Goal: Task Accomplishment & Management: Use online tool/utility

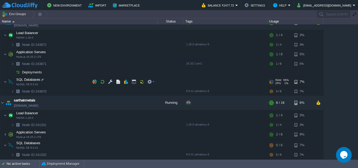
scroll to position [23, 0]
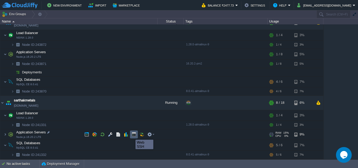
click at [134, 135] on button "button" at bounding box center [134, 134] width 5 height 5
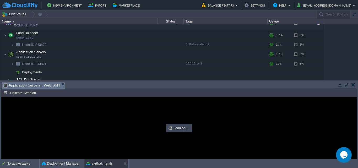
scroll to position [0, 0]
type input "#000000"
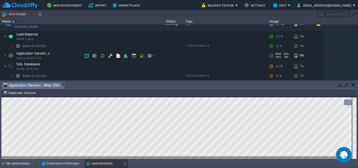
scroll to position [76, 0]
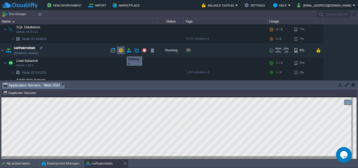
click at [120, 52] on button "button" at bounding box center [120, 50] width 5 height 5
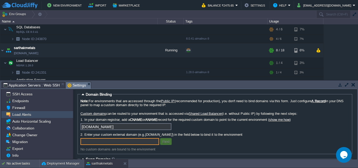
scroll to position [0, 0]
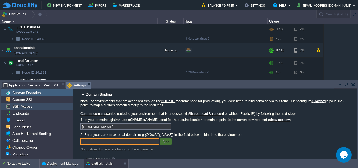
click at [19, 107] on span "SSH Access" at bounding box center [22, 106] width 22 height 5
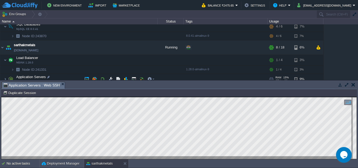
scroll to position [102, 0]
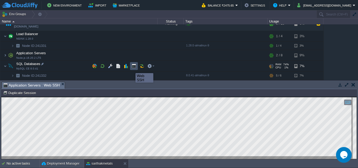
click at [132, 68] on button "button" at bounding box center [134, 66] width 5 height 5
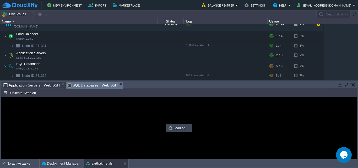
scroll to position [0, 0]
type input "#000000"
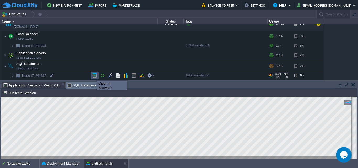
click at [93, 76] on button "button" at bounding box center [94, 75] width 5 height 5
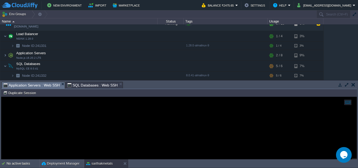
click at [37, 84] on span "Application Servers : Web SSH" at bounding box center [31, 85] width 56 height 7
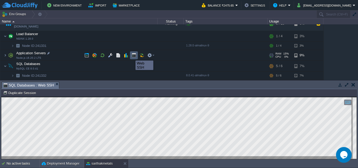
click at [132, 56] on button "button" at bounding box center [134, 55] width 5 height 5
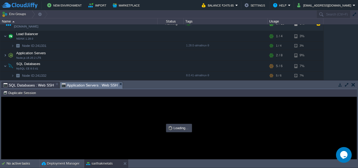
type input "#000000"
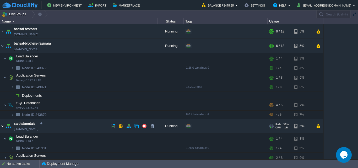
click at [3, 125] on img at bounding box center [2, 126] width 4 height 14
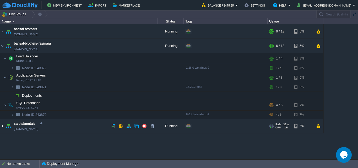
click at [3, 125] on img at bounding box center [2, 126] width 4 height 14
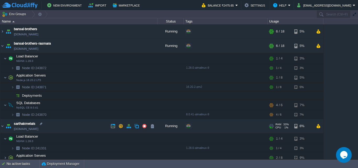
scroll to position [23, 0]
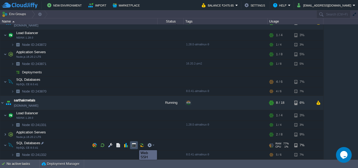
click at [135, 145] on button "button" at bounding box center [134, 145] width 5 height 5
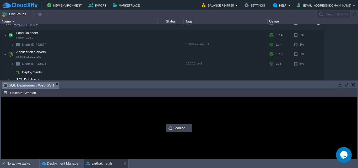
scroll to position [0, 0]
type input "#000000"
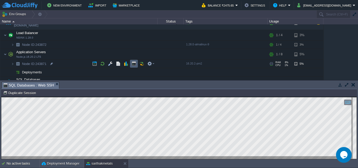
click at [135, 64] on button "button" at bounding box center [134, 63] width 5 height 5
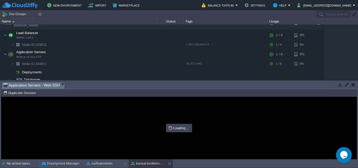
type input "#000000"
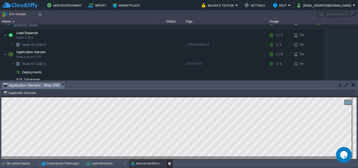
click at [172, 163] on button at bounding box center [170, 163] width 5 height 5
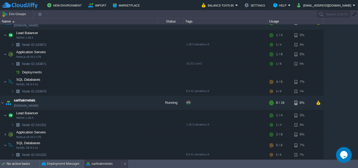
click at [102, 164] on button "sarthakmetals" at bounding box center [99, 163] width 26 height 5
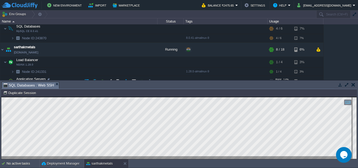
scroll to position [102, 0]
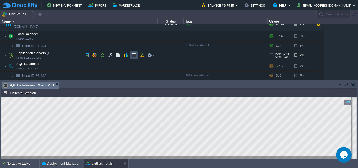
click at [134, 57] on button "button" at bounding box center [134, 55] width 5 height 5
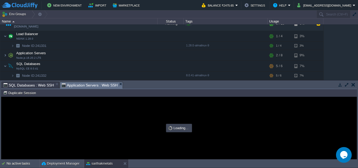
scroll to position [0, 0]
type input "#000000"
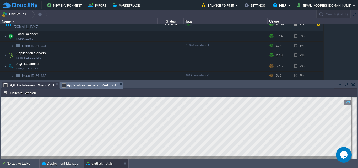
click at [32, 85] on span "SQL Databases : Web SSH" at bounding box center [28, 85] width 51 height 6
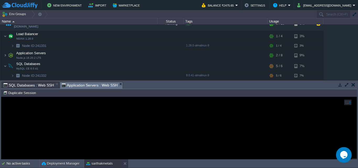
click at [77, 84] on span "Application Servers : Web SSH" at bounding box center [90, 85] width 56 height 7
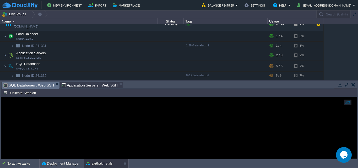
click at [30, 87] on span "SQL Databases : Web SSH" at bounding box center [28, 85] width 51 height 7
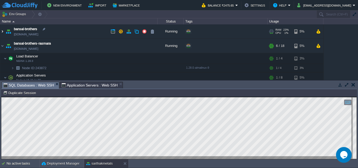
click at [2, 30] on img at bounding box center [2, 31] width 4 height 14
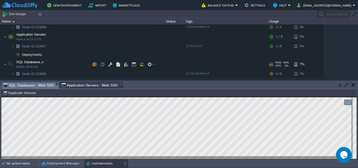
scroll to position [52, 0]
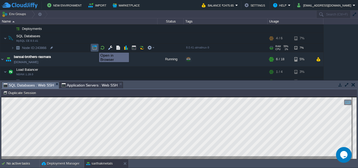
click at [95, 48] on button "button" at bounding box center [94, 47] width 5 height 5
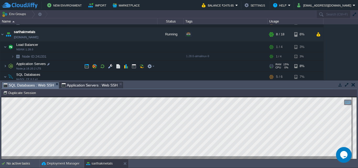
scroll to position [168, 0]
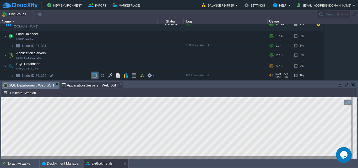
click at [95, 76] on button "button" at bounding box center [94, 75] width 5 height 5
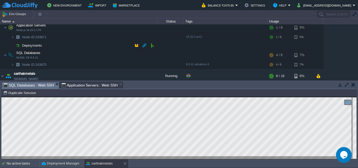
scroll to position [142, 0]
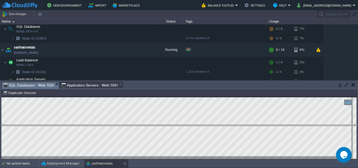
drag, startPoint x: 203, startPoint y: 82, endPoint x: 198, endPoint y: 125, distance: 43.3
click at [198, 125] on body "New Environment Import Marketplace Bonus ₹0.00 Upgrade Account Balance ₹2475.65…" at bounding box center [179, 84] width 358 height 168
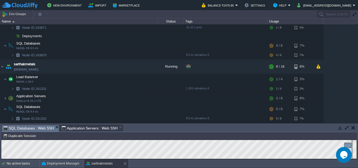
scroll to position [125, 0]
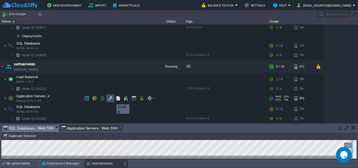
click at [112, 99] on button "button" at bounding box center [110, 98] width 5 height 5
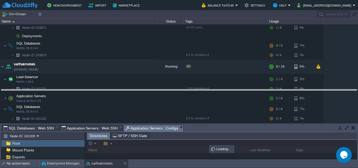
drag, startPoint x: 223, startPoint y: 125, endPoint x: 225, endPoint y: 82, distance: 43.1
click at [225, 82] on body "New Environment Import Marketplace Bonus ₹0.00 Upgrade Account Balance ₹2475.65…" at bounding box center [179, 84] width 358 height 168
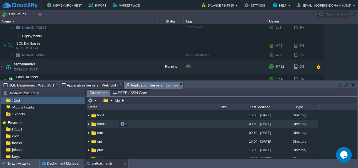
scroll to position [25, 0]
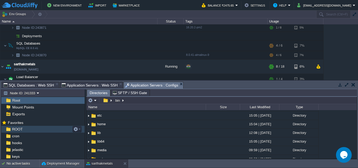
click at [18, 129] on span "ROOT" at bounding box center [17, 129] width 13 height 5
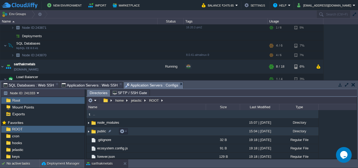
scroll to position [26, 0]
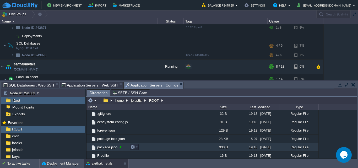
click at [121, 148] on div at bounding box center [120, 147] width 5 height 5
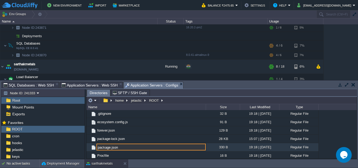
click at [93, 149] on img at bounding box center [94, 148] width 6 height 6
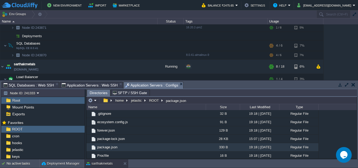
click at [94, 148] on img at bounding box center [94, 148] width 6 height 6
click at [95, 148] on img at bounding box center [94, 148] width 6 height 6
click at [105, 149] on span "package.json" at bounding box center [107, 147] width 22 height 4
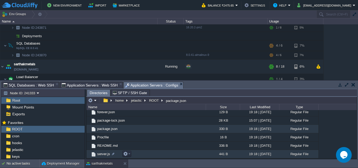
click at [106, 154] on span "server.js" at bounding box center [103, 154] width 14 height 4
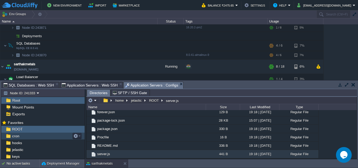
scroll to position [14, 0]
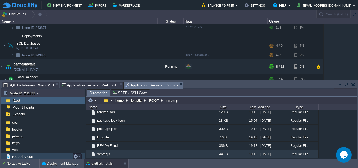
click at [30, 156] on span "redeploy.conf" at bounding box center [23, 156] width 24 height 5
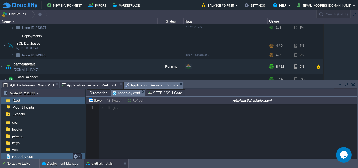
click at [30, 156] on span "redeploy.conf" at bounding box center [23, 156] width 24 height 5
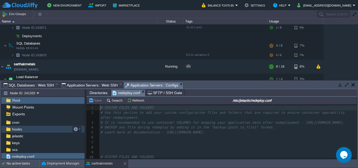
click at [26, 129] on div "hooks" at bounding box center [42, 129] width 83 height 7
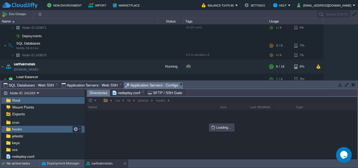
scroll to position [0, 0]
click at [26, 129] on div "hooks" at bounding box center [42, 129] width 83 height 7
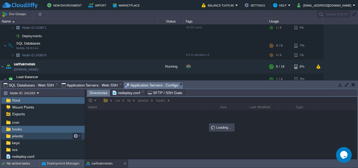
click at [42, 137] on div "jelastic" at bounding box center [42, 136] width 83 height 7
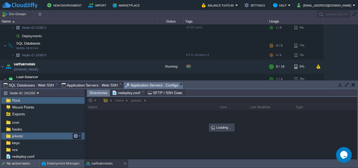
click at [42, 137] on div "jelastic" at bounding box center [42, 136] width 83 height 7
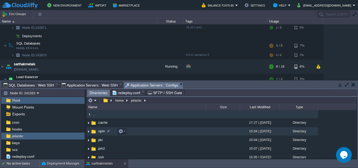
scroll to position [26, 0]
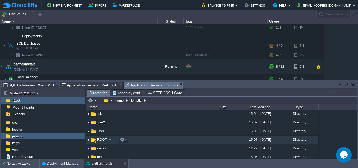
click at [100, 141] on span "ROOT" at bounding box center [101, 139] width 11 height 4
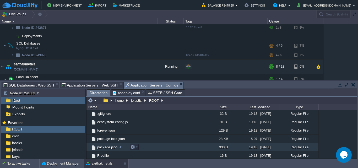
click at [111, 148] on span "package.json" at bounding box center [107, 147] width 22 height 4
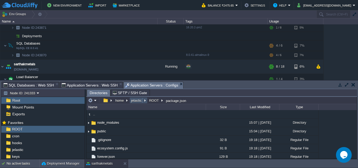
click at [132, 101] on button "jelastic" at bounding box center [136, 100] width 13 height 5
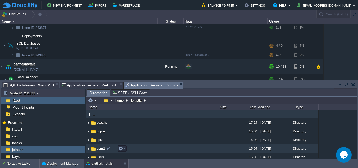
scroll to position [26, 0]
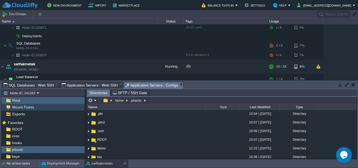
click at [38, 106] on div "Mount Points" at bounding box center [42, 107] width 83 height 7
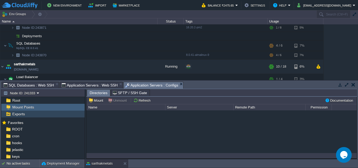
click at [37, 115] on div "Exports" at bounding box center [42, 114] width 83 height 7
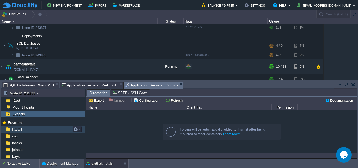
click at [23, 128] on div "ROOT" at bounding box center [42, 129] width 83 height 7
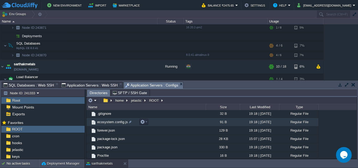
scroll to position [45, 0]
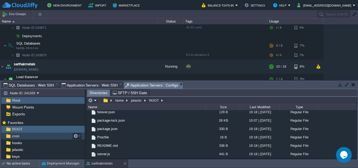
click at [22, 137] on div "cron" at bounding box center [42, 136] width 83 height 7
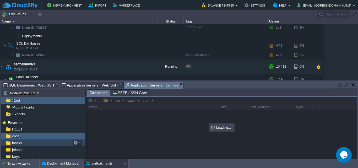
click at [28, 144] on div "hooks" at bounding box center [42, 142] width 83 height 7
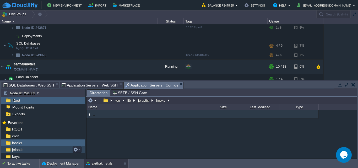
click at [30, 151] on div "jelastic" at bounding box center [42, 149] width 83 height 7
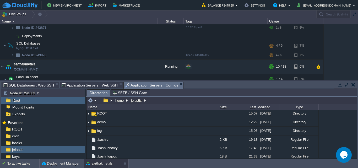
scroll to position [88, 0]
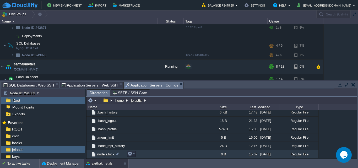
click at [104, 154] on span "nodejs.lock" at bounding box center [105, 154] width 19 height 4
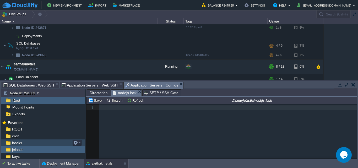
scroll to position [14, 0]
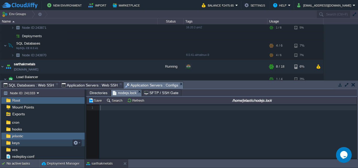
click at [19, 143] on span "keys" at bounding box center [15, 142] width 9 height 5
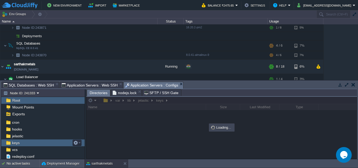
scroll to position [0, 0]
click at [19, 143] on span "keys" at bounding box center [15, 142] width 9 height 5
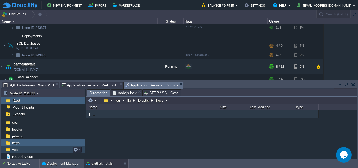
click at [28, 150] on div "vcs" at bounding box center [42, 149] width 83 height 7
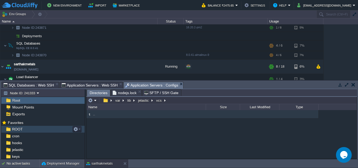
click at [20, 129] on span "ROOT" at bounding box center [17, 129] width 13 height 5
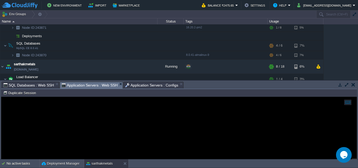
click at [88, 84] on span "Application Servers : Web SSH" at bounding box center [90, 85] width 56 height 7
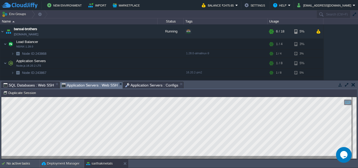
scroll to position [52, 0]
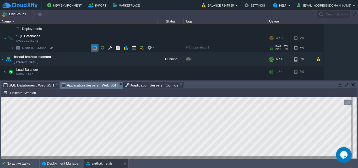
click at [91, 46] on td at bounding box center [95, 48] width 8 height 8
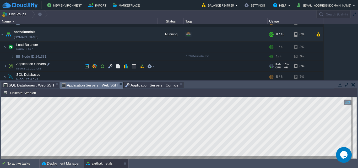
scroll to position [168, 0]
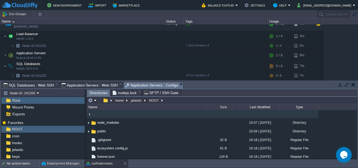
click at [158, 85] on span "Application Servers : Configs" at bounding box center [151, 85] width 53 height 7
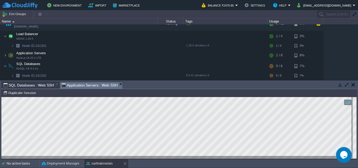
click at [34, 86] on span "SQL Databases : Web SSH" at bounding box center [28, 85] width 51 height 6
click at [91, 85] on span "Application Servers : Web SSH" at bounding box center [90, 85] width 56 height 7
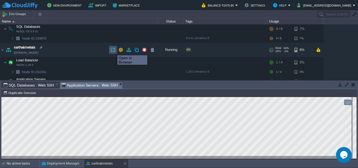
click at [114, 51] on button "button" at bounding box center [113, 49] width 5 height 5
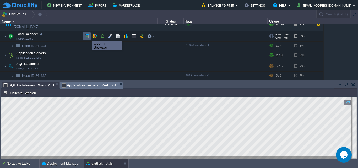
click at [89, 36] on button "button" at bounding box center [86, 36] width 5 height 5
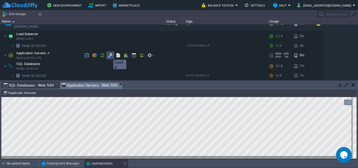
click at [109, 55] on button "button" at bounding box center [110, 55] width 5 height 5
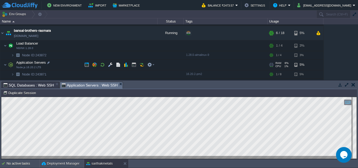
scroll to position [105, 0]
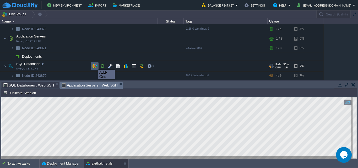
click at [94, 65] on button "button" at bounding box center [94, 66] width 5 height 5
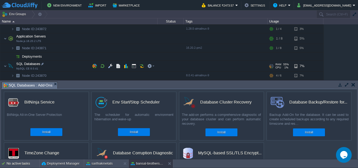
scroll to position [131, 0]
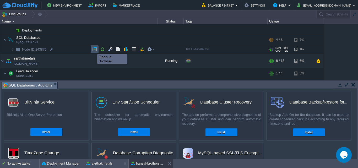
click at [93, 50] on button "button" at bounding box center [94, 49] width 5 height 5
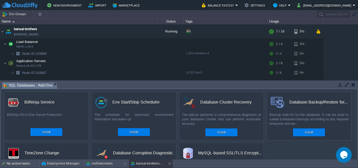
scroll to position [168, 0]
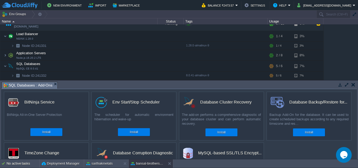
click at [353, 85] on button "button" at bounding box center [354, 84] width 4 height 5
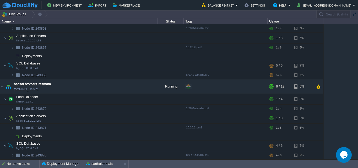
scroll to position [0, 0]
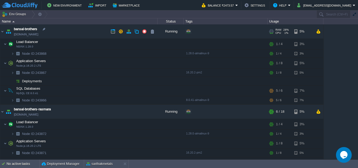
click at [54, 34] on td "bansal-brothers [DOMAIN_NAME]" at bounding box center [78, 31] width 157 height 14
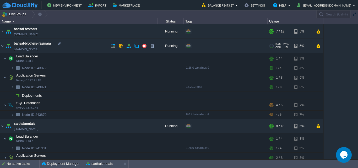
click at [67, 49] on td "bansal-brothers-[PERSON_NAME][DOMAIN_NAME]" at bounding box center [78, 46] width 157 height 14
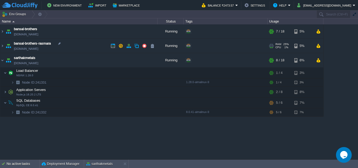
click at [65, 50] on td "bansal-brothers-[PERSON_NAME][DOMAIN_NAME]" at bounding box center [78, 46] width 157 height 14
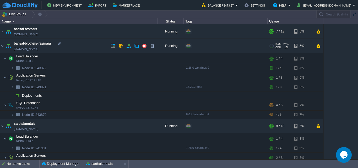
copy td "[DOMAIN_NAME]"
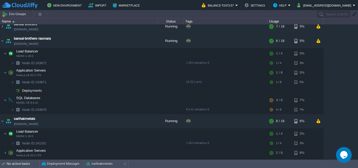
scroll to position [23, 0]
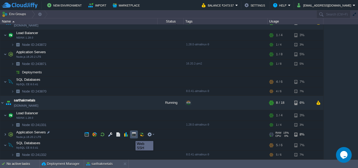
click at [135, 137] on button "button" at bounding box center [134, 134] width 5 height 5
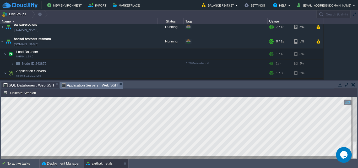
scroll to position [0, 0]
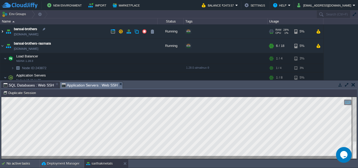
click at [4, 32] on img at bounding box center [2, 31] width 4 height 14
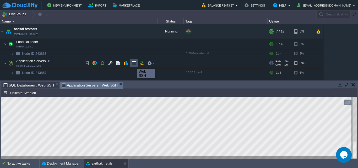
click at [133, 64] on button "button" at bounding box center [134, 63] width 5 height 5
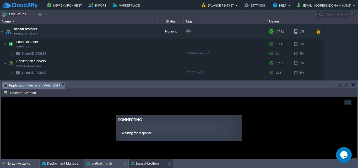
click at [55, 163] on button "Deployment Manager" at bounding box center [61, 163] width 38 height 5
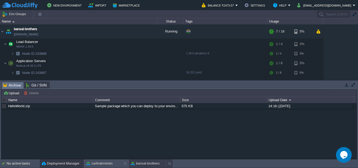
click at [147, 162] on button "bansal-brothers" at bounding box center [145, 163] width 29 height 5
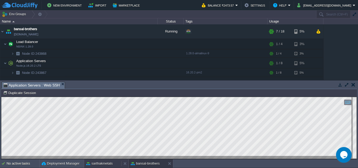
click at [104, 164] on button "sarthakmetals" at bounding box center [99, 163] width 26 height 5
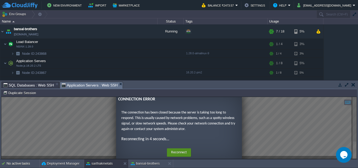
click at [180, 153] on button "Reconnect" at bounding box center [179, 152] width 24 height 8
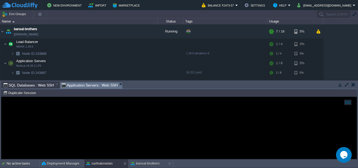
click at [100, 96] on td "Node ID: 241333 Duplicate Session" at bounding box center [179, 93] width 355 height 6
drag, startPoint x: 101, startPoint y: 193, endPoint x: 246, endPoint y: 121, distance: 161.9
click at [246, 121] on div at bounding box center [178, 128] width 355 height 62
click at [141, 164] on button "bansal-brothers" at bounding box center [145, 163] width 29 height 5
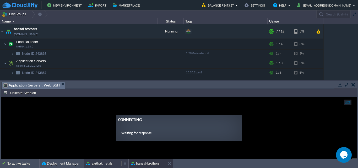
click at [100, 164] on button "sarthakmetals" at bounding box center [99, 163] width 26 height 5
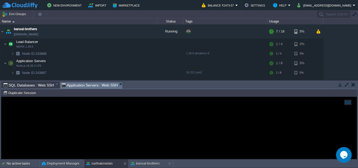
click at [74, 94] on td "Node ID: 241333 Duplicate Session" at bounding box center [179, 93] width 355 height 6
drag, startPoint x: 75, startPoint y: 191, endPoint x: 218, endPoint y: 108, distance: 165.5
click at [218, 108] on div at bounding box center [178, 128] width 355 height 62
click at [149, 166] on button "bansal-brothers" at bounding box center [145, 163] width 29 height 5
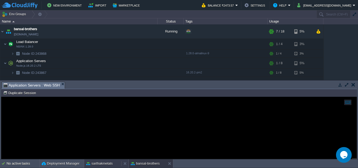
click at [114, 161] on div "sarthakmetals" at bounding box center [102, 163] width 37 height 8
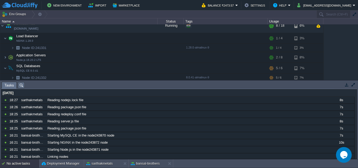
scroll to position [164, 0]
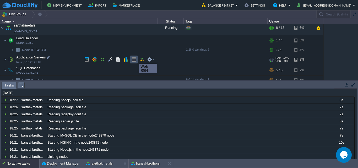
click at [135, 59] on button "button" at bounding box center [134, 59] width 5 height 5
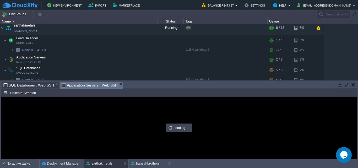
scroll to position [0, 0]
type input "#000000"
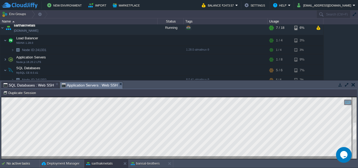
click at [357, 97] on html "Copy: Ctrl + Shift + C Paste: Ctrl + V Settings: Ctrl + Shift + Alt 0" at bounding box center [178, 97] width 355 height 0
click at [355, 97] on html "Copy: Ctrl + Shift + C Paste: Ctrl + V Settings: Ctrl + Shift + Alt 0" at bounding box center [178, 97] width 355 height 0
click at [356, 148] on div at bounding box center [355, 128] width 4 height 62
click at [354, 97] on html "Copy: Ctrl + Shift + C Paste: Ctrl + V Settings: Ctrl + Shift + Alt 0" at bounding box center [178, 97] width 355 height 0
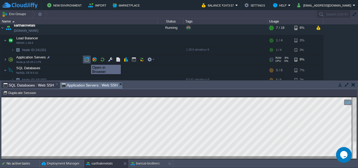
click at [87, 60] on button "button" at bounding box center [86, 59] width 5 height 5
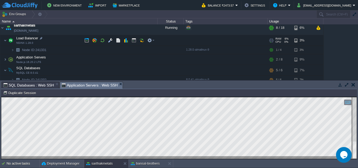
scroll to position [159, 0]
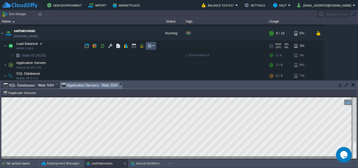
click at [148, 45] on button "button" at bounding box center [149, 46] width 5 height 5
click at [151, 44] on button "button" at bounding box center [149, 46] width 5 height 5
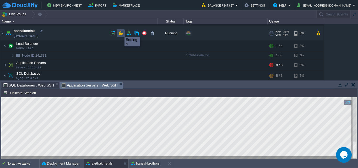
click at [121, 32] on button "button" at bounding box center [120, 33] width 5 height 5
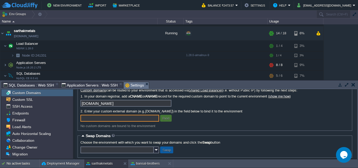
scroll to position [30, 0]
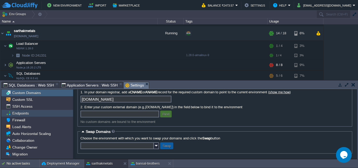
click at [35, 116] on div "Endpoints" at bounding box center [37, 113] width 72 height 7
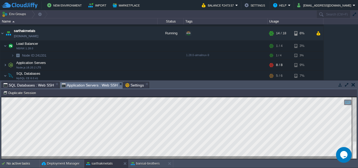
click at [94, 84] on span "Application Servers : Web SSH" at bounding box center [90, 85] width 56 height 7
click at [153, 162] on button "bansal-brothers" at bounding box center [145, 163] width 29 height 5
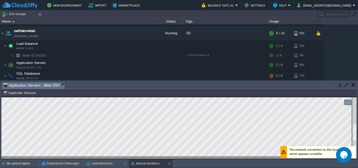
click at [357, 97] on html "Copy: Ctrl + Shift + C Paste: Ctrl + V Settings: Ctrl + Shift + Alt 0" at bounding box center [178, 97] width 355 height 0
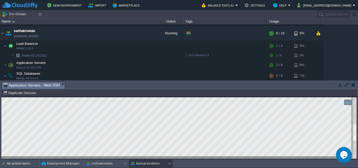
click at [353, 97] on html "Copy: Ctrl + Shift + C Paste: Ctrl + V Settings: Ctrl + Shift + Alt 0" at bounding box center [178, 97] width 355 height 0
click at [357, 97] on html "Copy: Ctrl + Shift + C Paste: Ctrl + V Settings: Ctrl + Shift + Alt 0" at bounding box center [178, 97] width 355 height 0
click at [354, 97] on html "Copy: Ctrl + Shift + C Paste: Ctrl + V Settings: Ctrl + Shift + Alt 0" at bounding box center [178, 97] width 355 height 0
click at [356, 97] on html "Copy: Ctrl + Shift + C Paste: Ctrl + V Settings: Ctrl + Shift + Alt 0" at bounding box center [178, 97] width 355 height 0
click at [224, 158] on div at bounding box center [178, 128] width 355 height 62
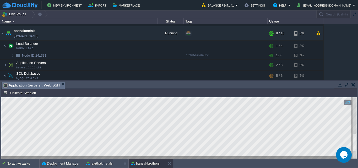
click at [357, 97] on html "Copy: Ctrl + Shift + C Paste: Ctrl + V Settings: Ctrl + Shift + Alt 0" at bounding box center [178, 97] width 355 height 0
click at [355, 97] on html "Copy: Ctrl + Shift + C Paste: Ctrl + V Settings: Ctrl + Shift + Alt 0" at bounding box center [178, 97] width 355 height 0
click at [2, 33] on img at bounding box center [2, 33] width 4 height 14
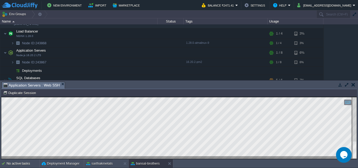
scroll to position [0, 0]
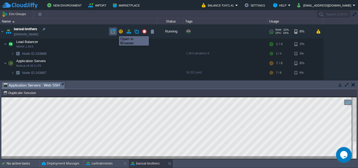
click at [115, 31] on button "button" at bounding box center [113, 31] width 5 height 5
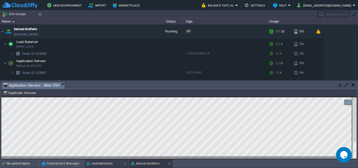
click at [100, 161] on button "sarthakmetals" at bounding box center [99, 163] width 26 height 5
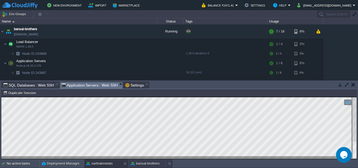
click at [146, 163] on button "bansal-brothers" at bounding box center [145, 163] width 29 height 5
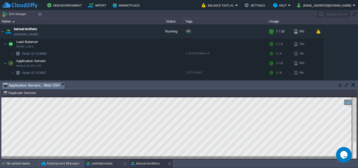
click at [110, 162] on button "sarthakmetals" at bounding box center [99, 163] width 26 height 5
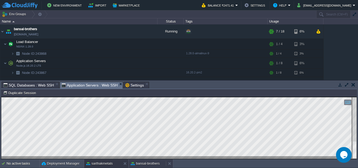
click at [143, 160] on div "bansal-brothers" at bounding box center [147, 163] width 37 height 8
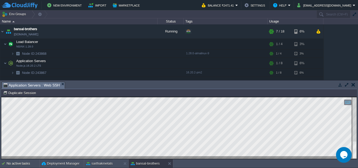
click at [1, 97] on html "Copy: Ctrl + Shift + C Paste: Ctrl + V Settings: Ctrl + Shift + Alt 0" at bounding box center [178, 97] width 355 height 0
click at [96, 163] on button "sarthakmetals" at bounding box center [99, 163] width 26 height 5
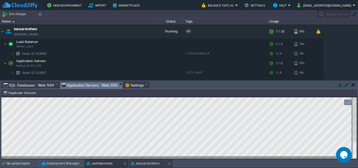
click at [147, 163] on button "bansal-brothers" at bounding box center [145, 163] width 29 height 5
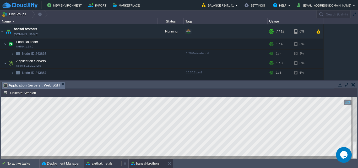
click at [104, 164] on button "sarthakmetals" at bounding box center [99, 163] width 26 height 5
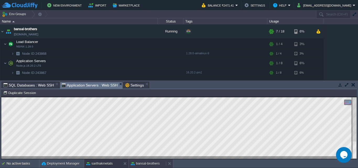
click at [155, 160] on div "bansal-brothers" at bounding box center [147, 163] width 37 height 8
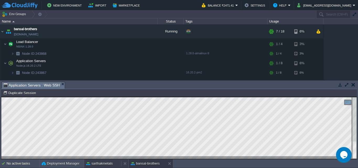
click at [101, 163] on button "sarthakmetals" at bounding box center [99, 163] width 26 height 5
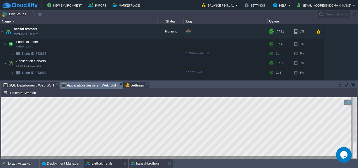
click at [154, 163] on button "bansal-brothers" at bounding box center [145, 163] width 29 height 5
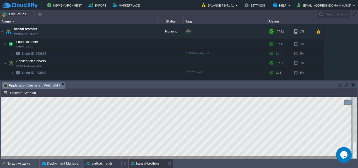
click at [95, 165] on button "sarthakmetals" at bounding box center [99, 163] width 26 height 5
